Goal: Transaction & Acquisition: Purchase product/service

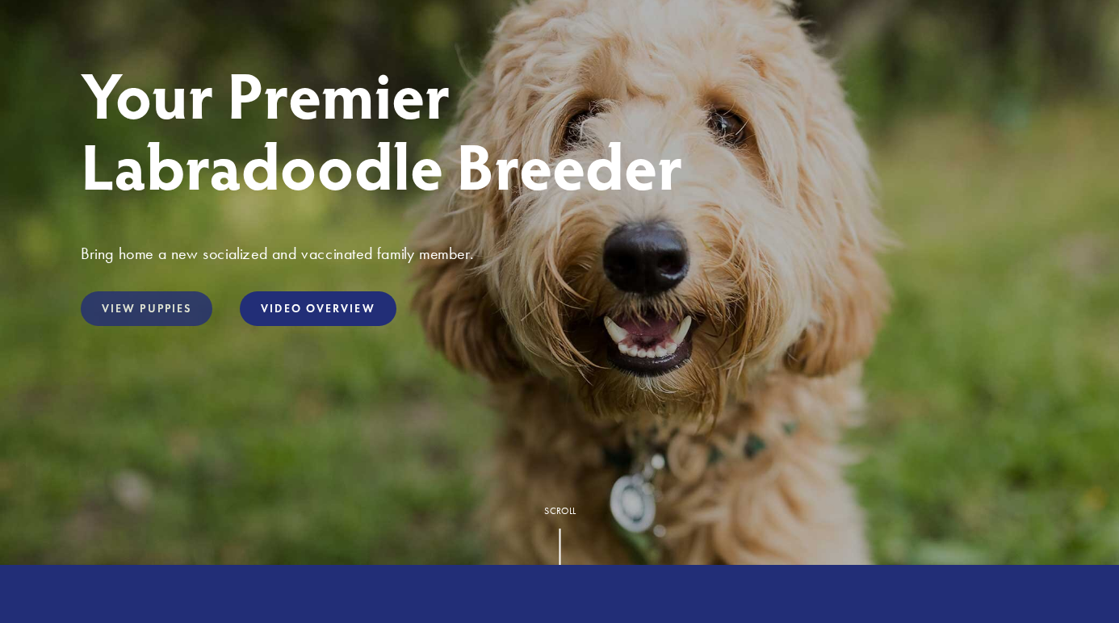
scroll to position [212, 0]
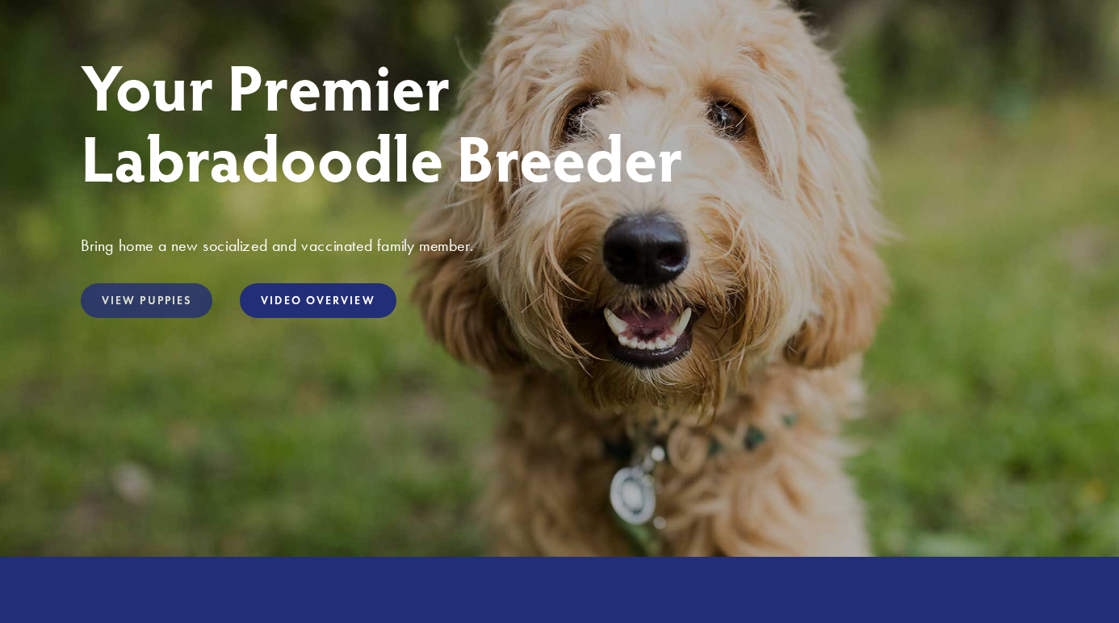
click at [145, 297] on link "View Puppies" at bounding box center [147, 300] width 132 height 35
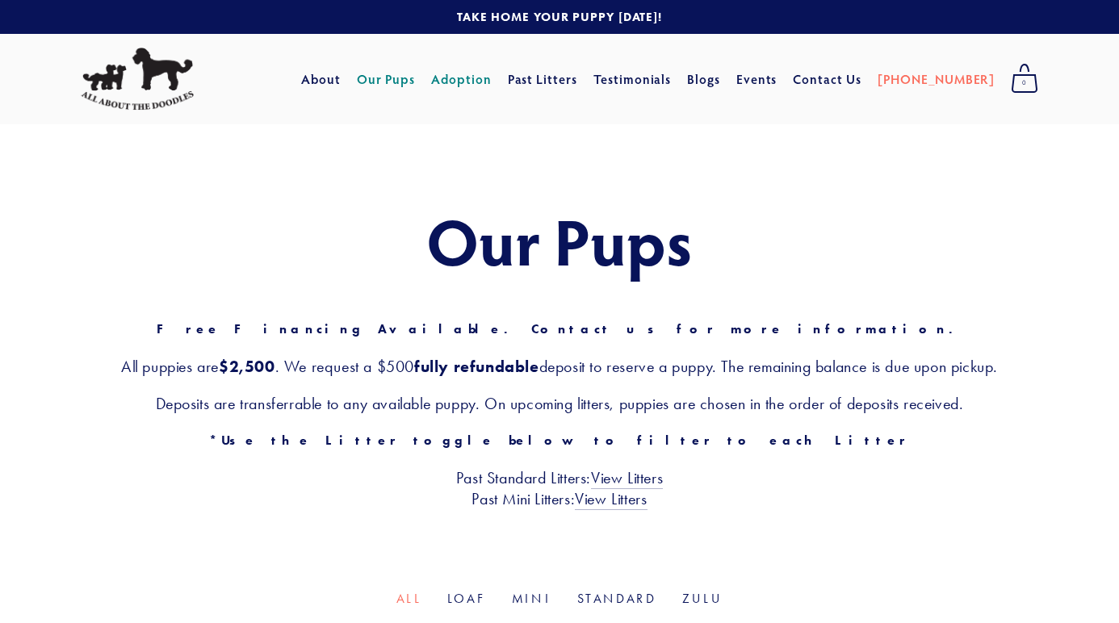
click at [490, 81] on link "Adoption" at bounding box center [461, 79] width 61 height 29
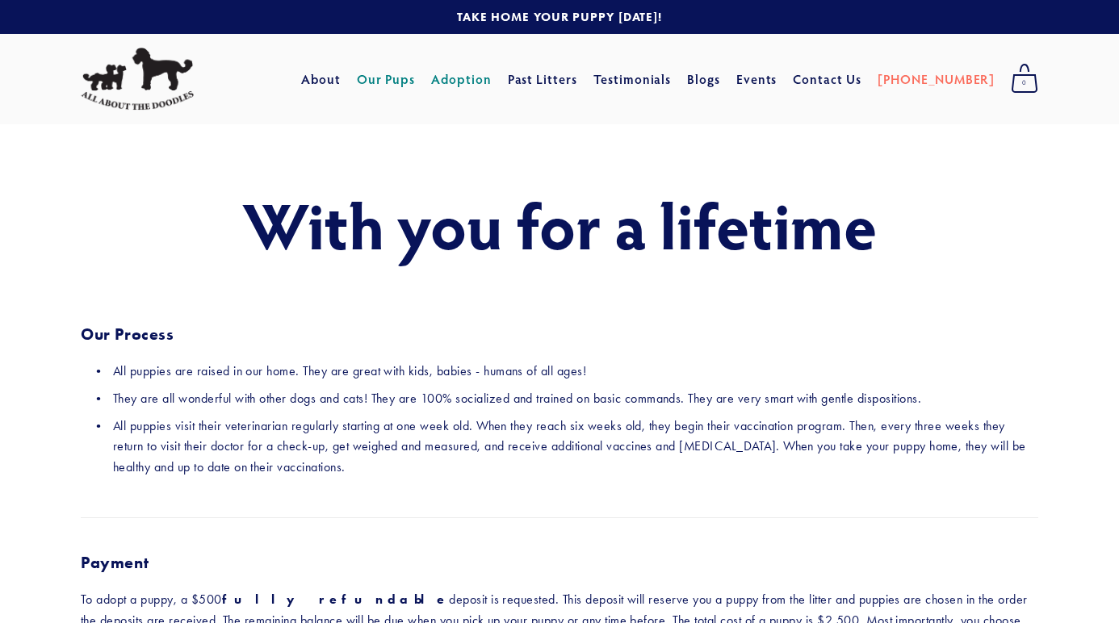
click at [409, 82] on link "Our Pups" at bounding box center [386, 79] width 59 height 29
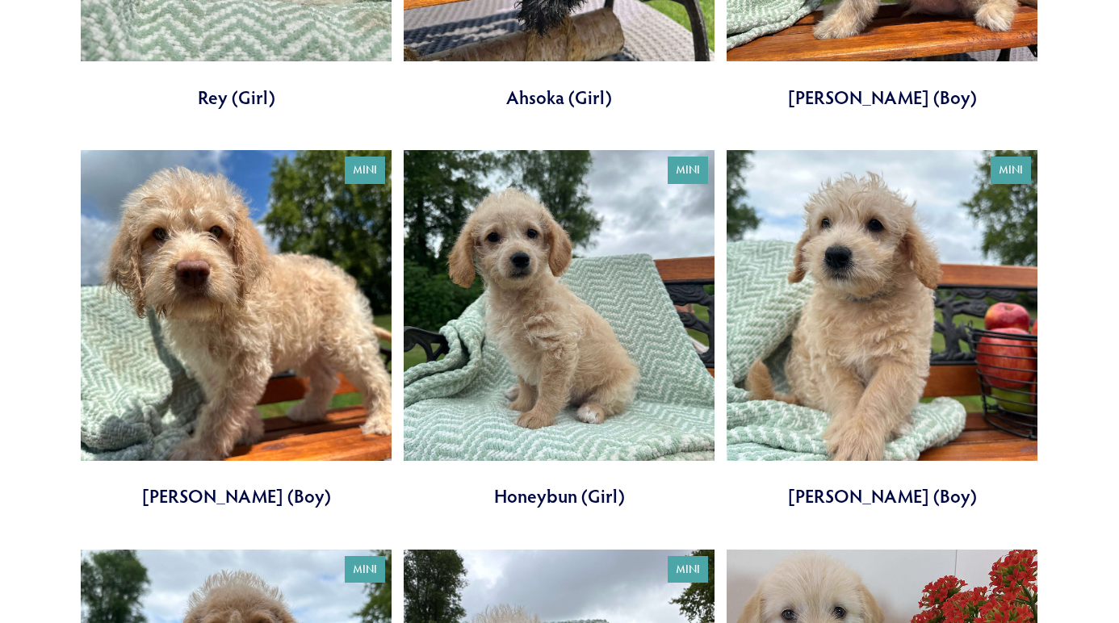
scroll to position [882, 0]
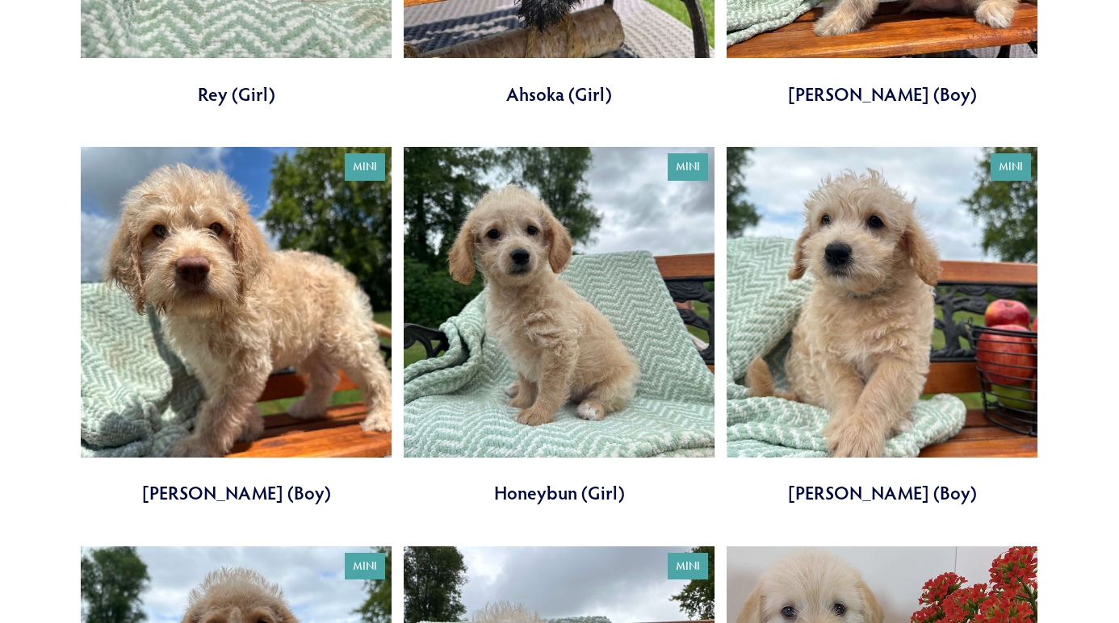
click at [525, 367] on link at bounding box center [559, 326] width 311 height 359
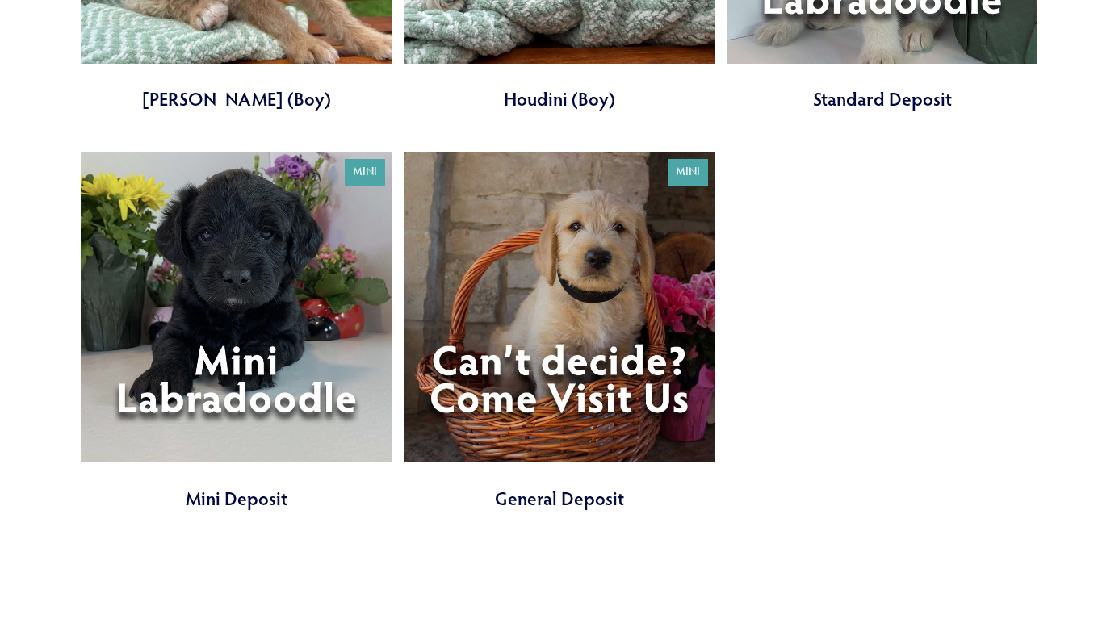
scroll to position [1681, 0]
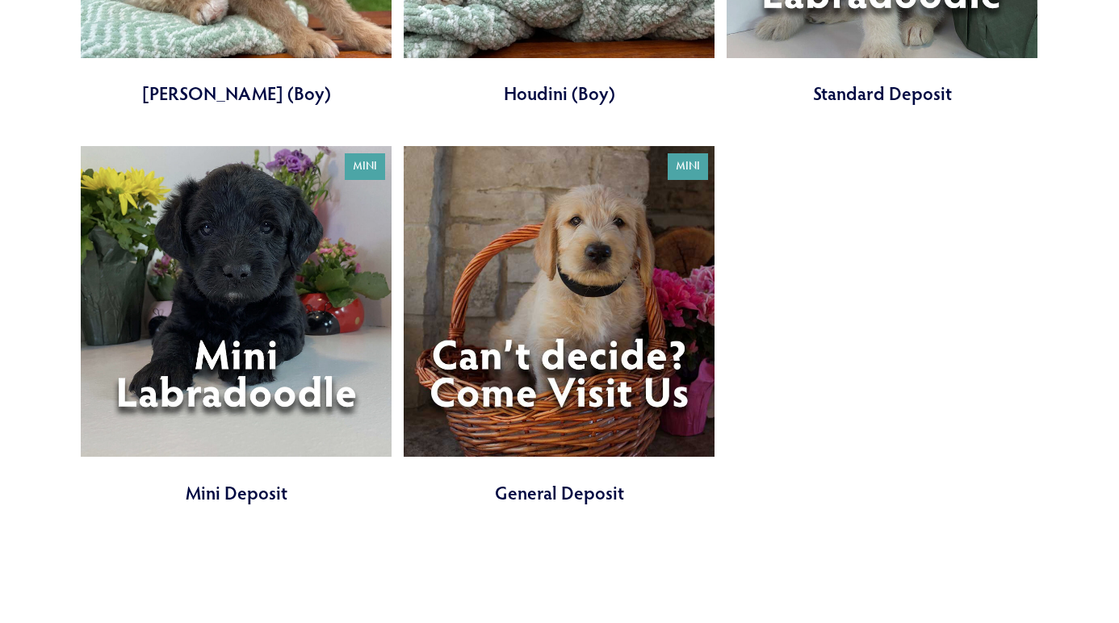
click at [248, 290] on link at bounding box center [236, 325] width 311 height 359
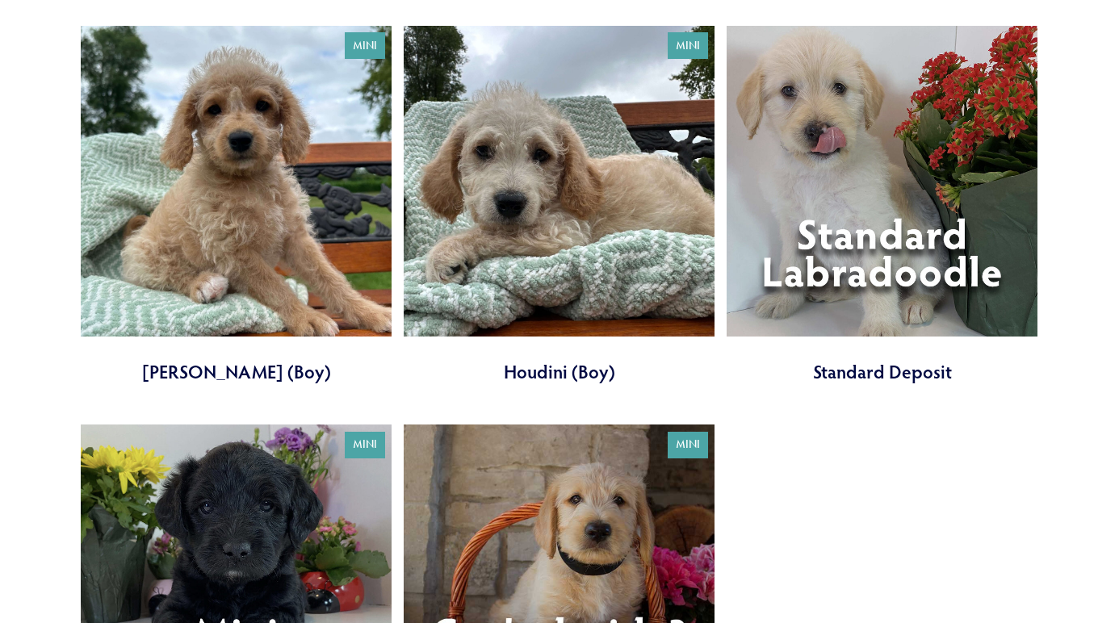
scroll to position [1381, 0]
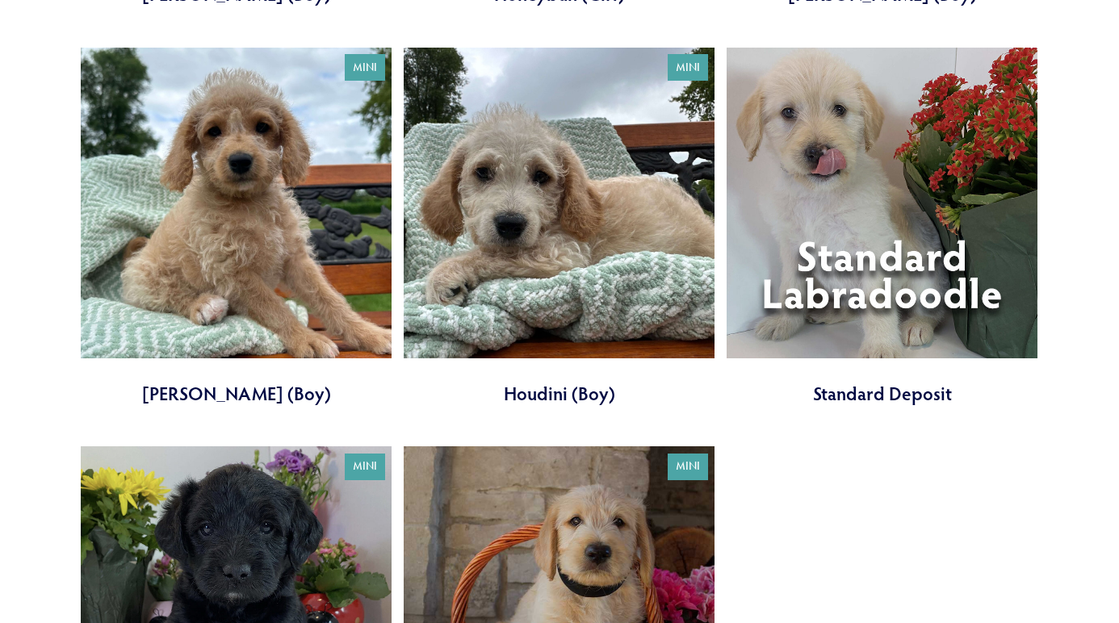
click at [874, 232] on link at bounding box center [882, 227] width 311 height 359
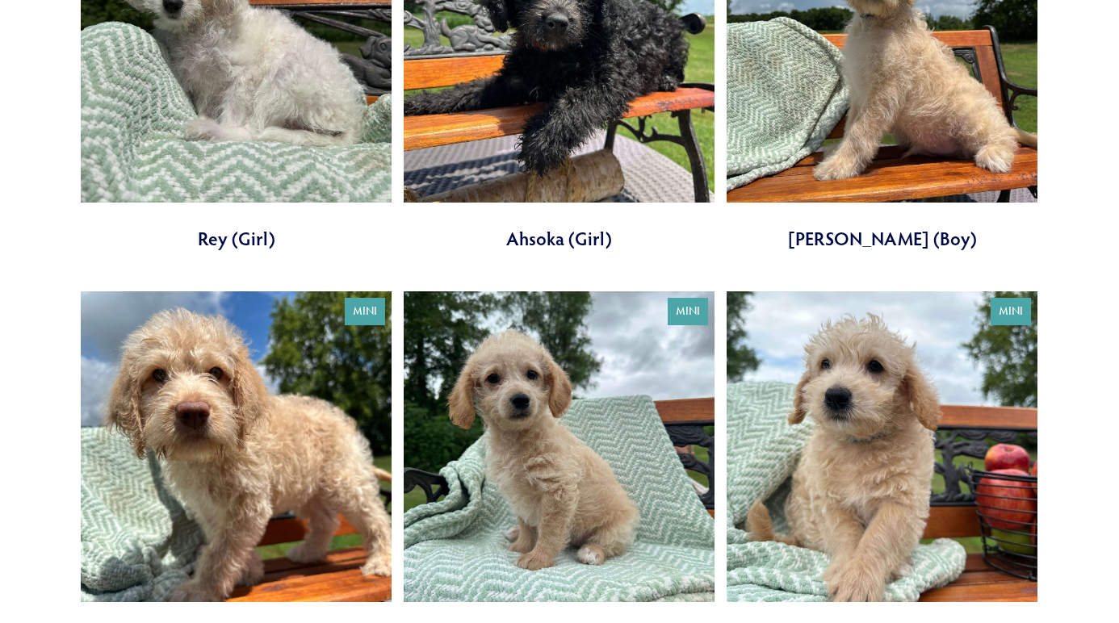
scroll to position [498, 0]
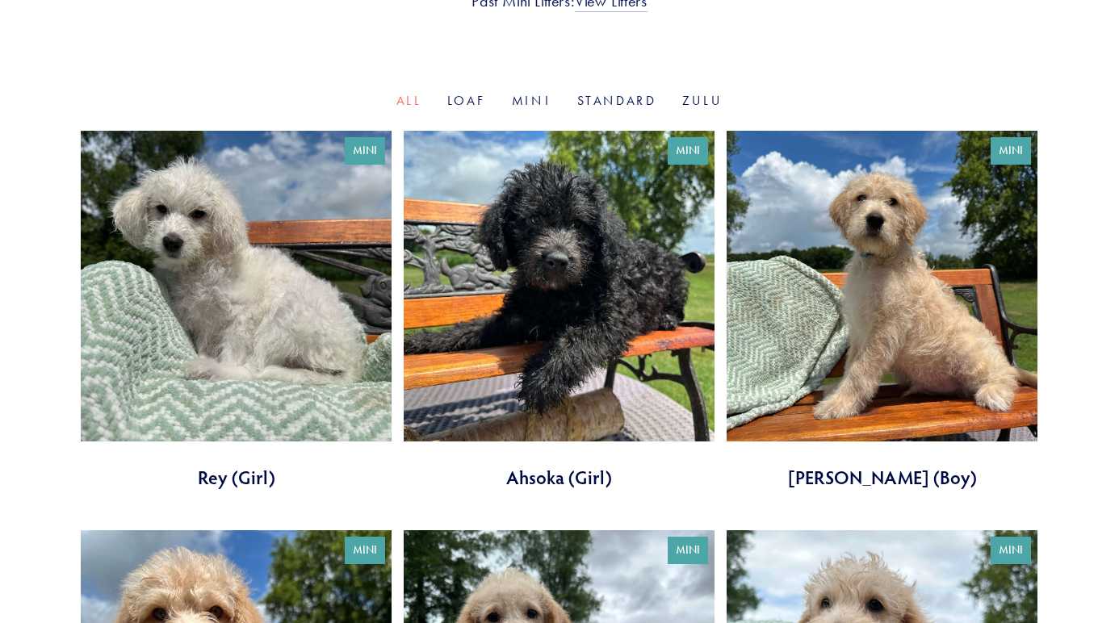
click at [871, 266] on link at bounding box center [882, 310] width 311 height 359
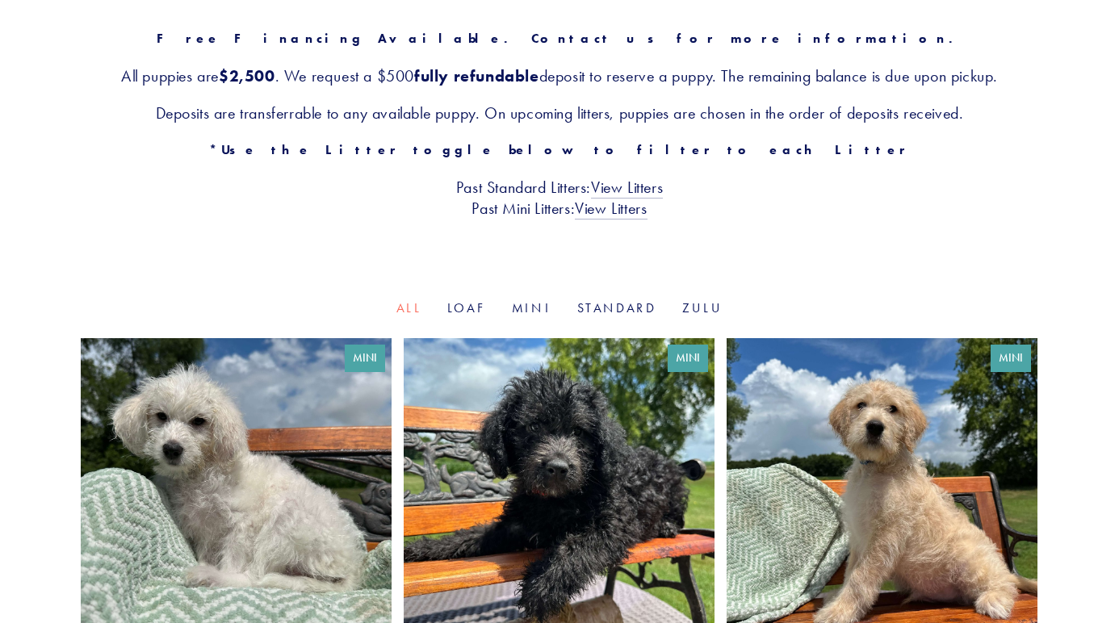
scroll to position [0, 0]
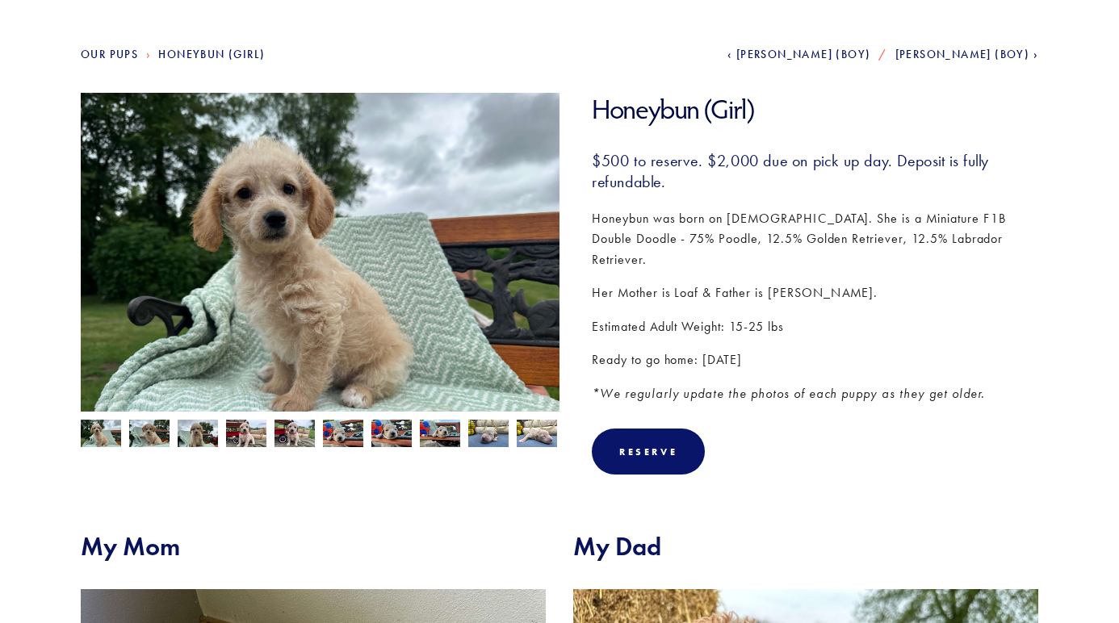
scroll to position [153, 0]
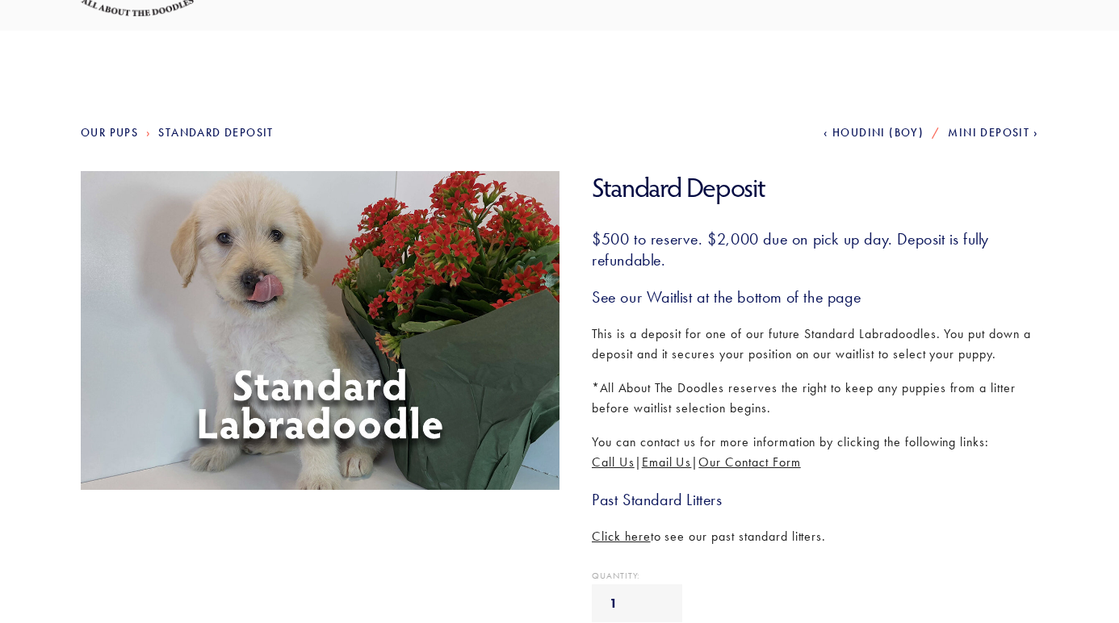
scroll to position [95, 0]
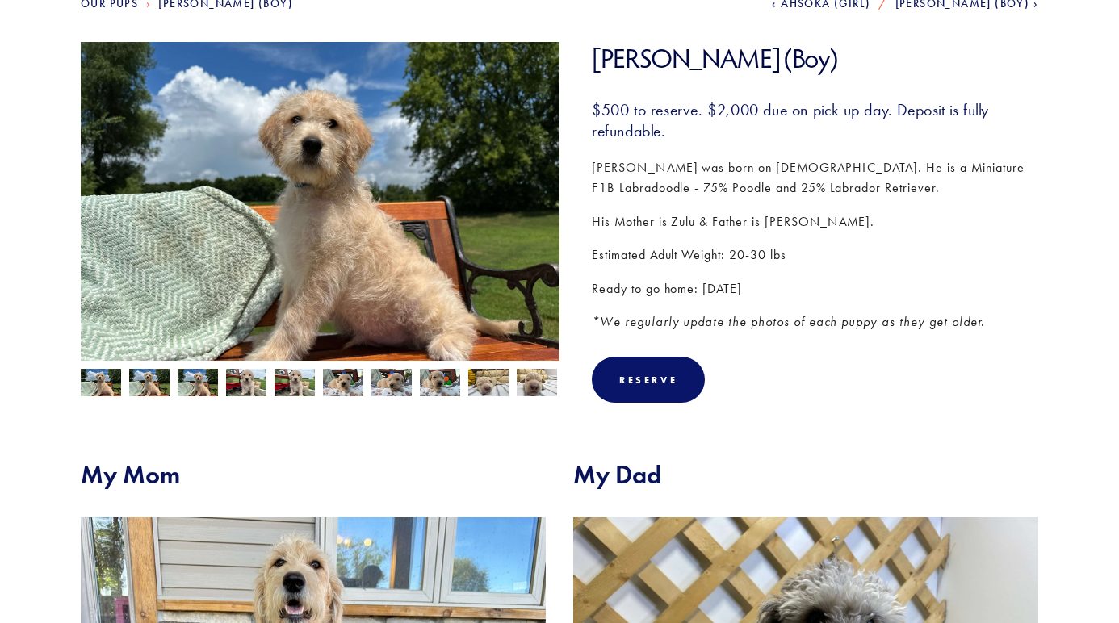
scroll to position [224, 0]
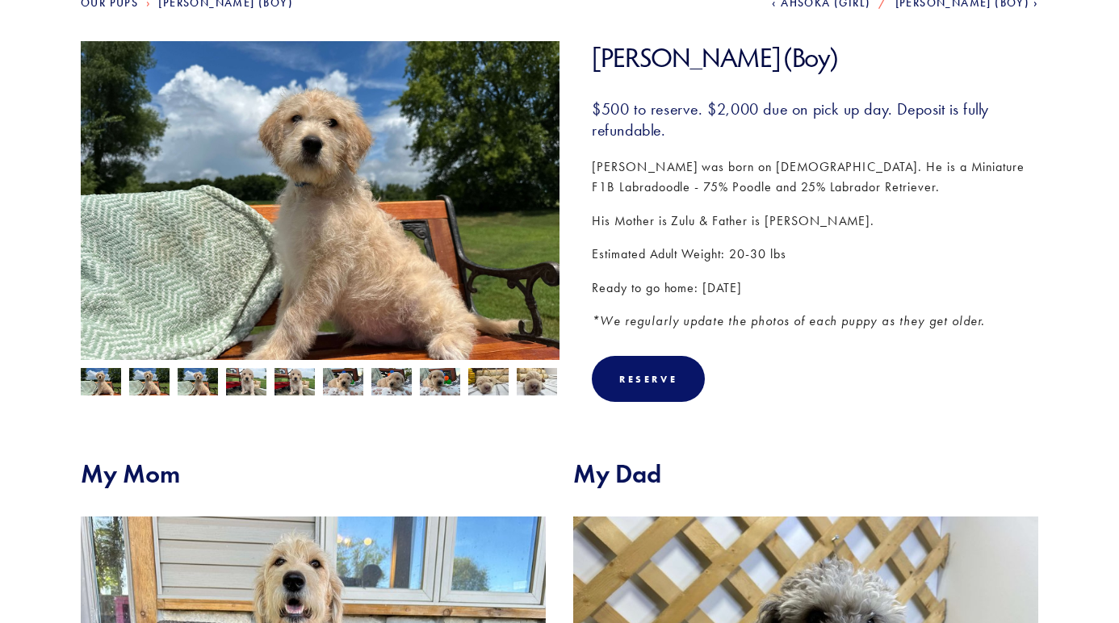
click at [392, 177] on img at bounding box center [320, 220] width 479 height 359
click at [199, 378] on img at bounding box center [198, 383] width 40 height 31
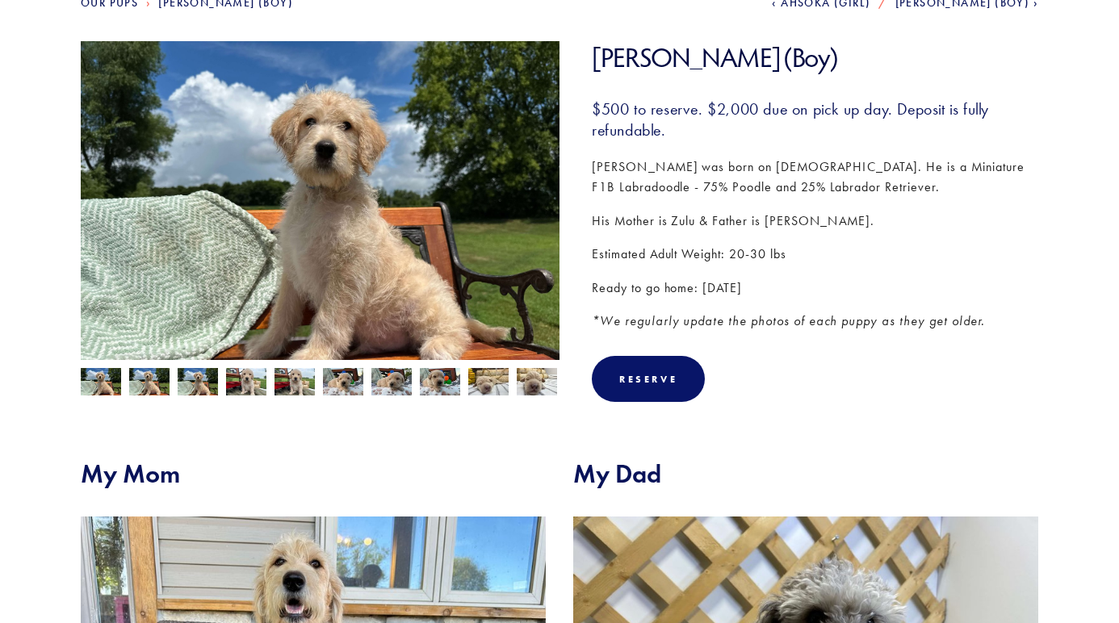
click at [250, 377] on img at bounding box center [246, 383] width 40 height 31
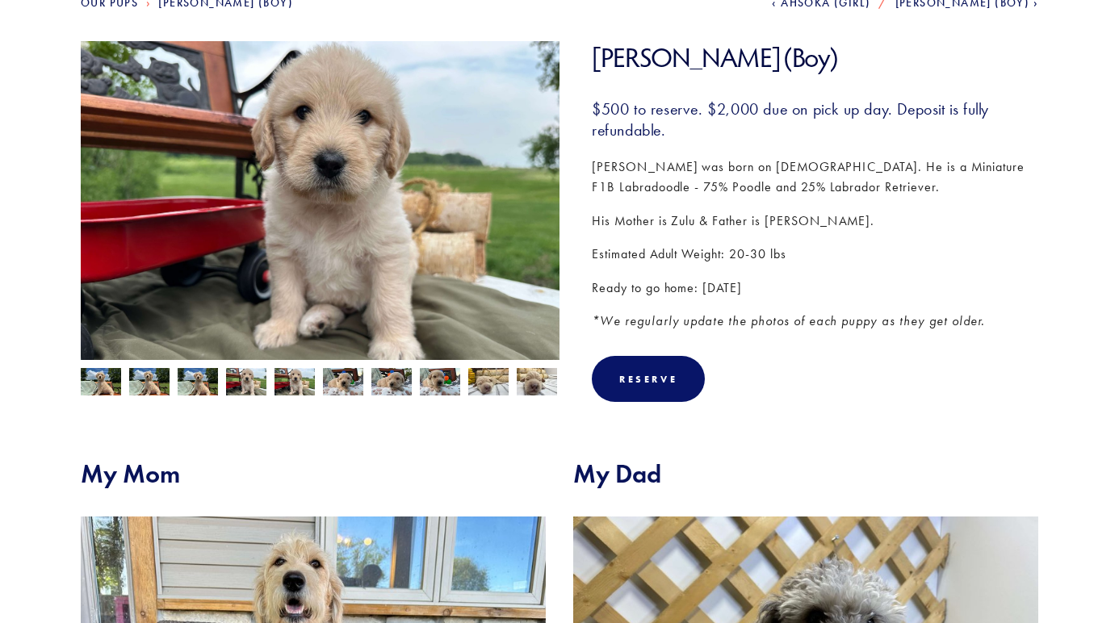
click at [329, 389] on img at bounding box center [343, 382] width 40 height 31
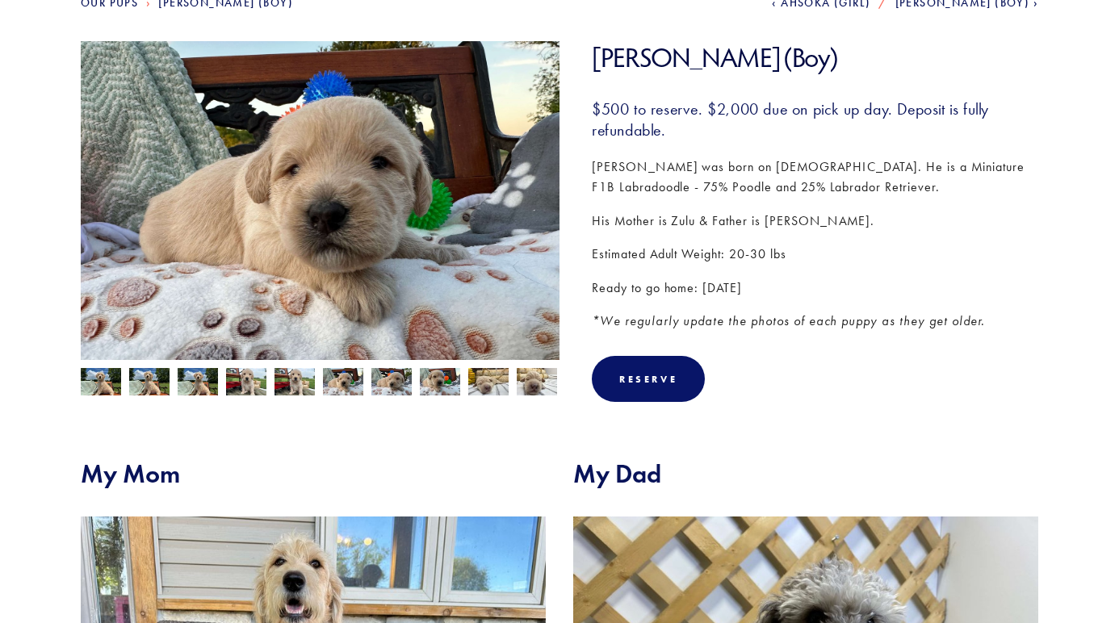
click at [393, 380] on img at bounding box center [391, 382] width 40 height 31
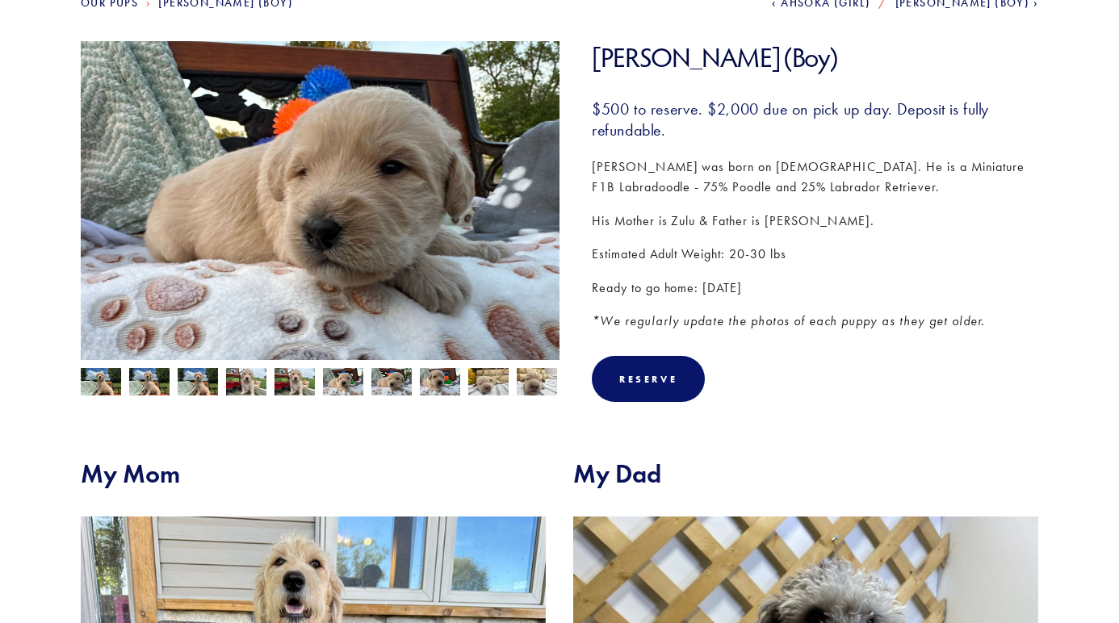
click at [506, 390] on img at bounding box center [488, 382] width 40 height 31
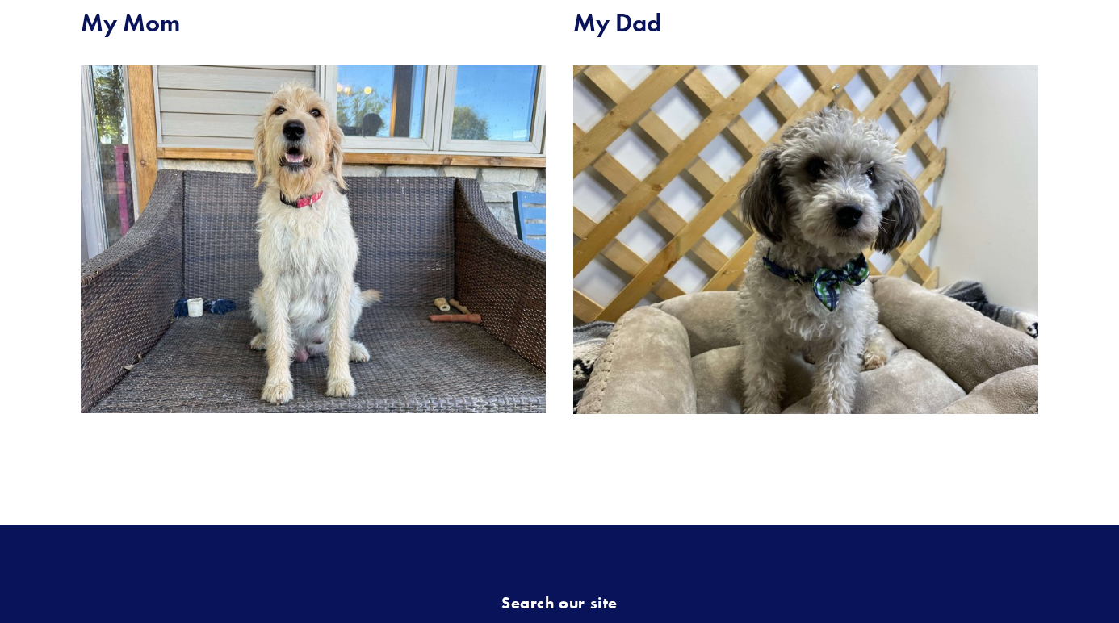
scroll to position [669, 0]
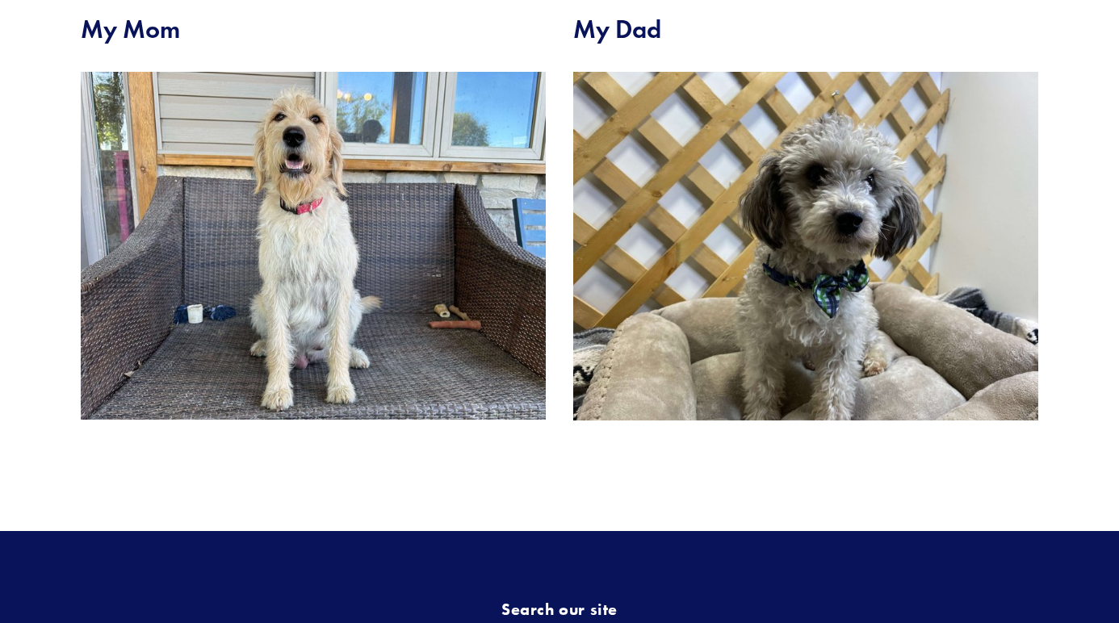
click at [291, 308] on img at bounding box center [313, 245] width 465 height 347
click at [784, 295] on img at bounding box center [805, 246] width 465 height 349
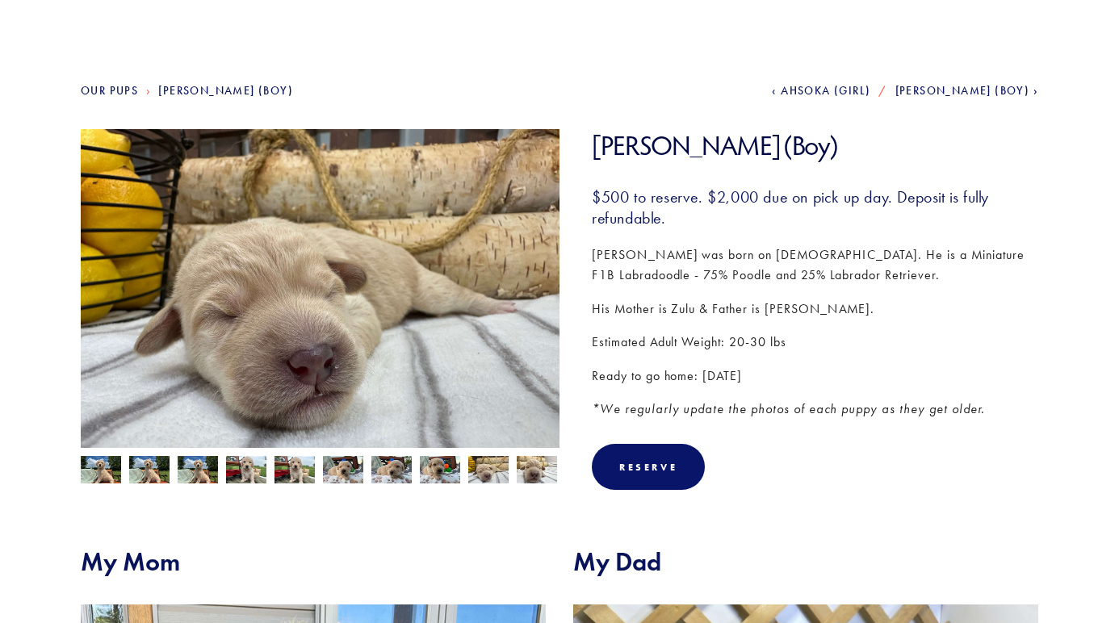
scroll to position [0, 0]
